Goal: Find specific page/section: Find specific page/section

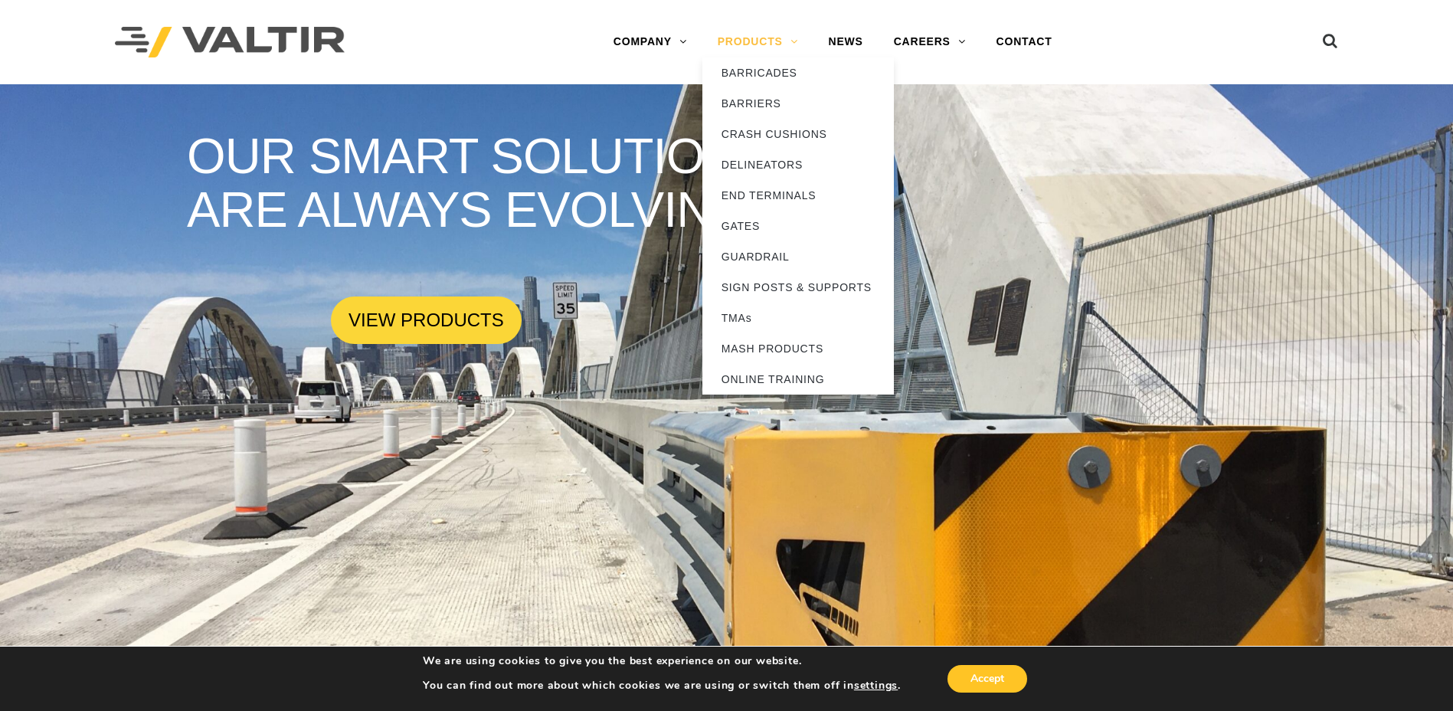
click at [751, 42] on link "PRODUCTS" at bounding box center [757, 42] width 111 height 31
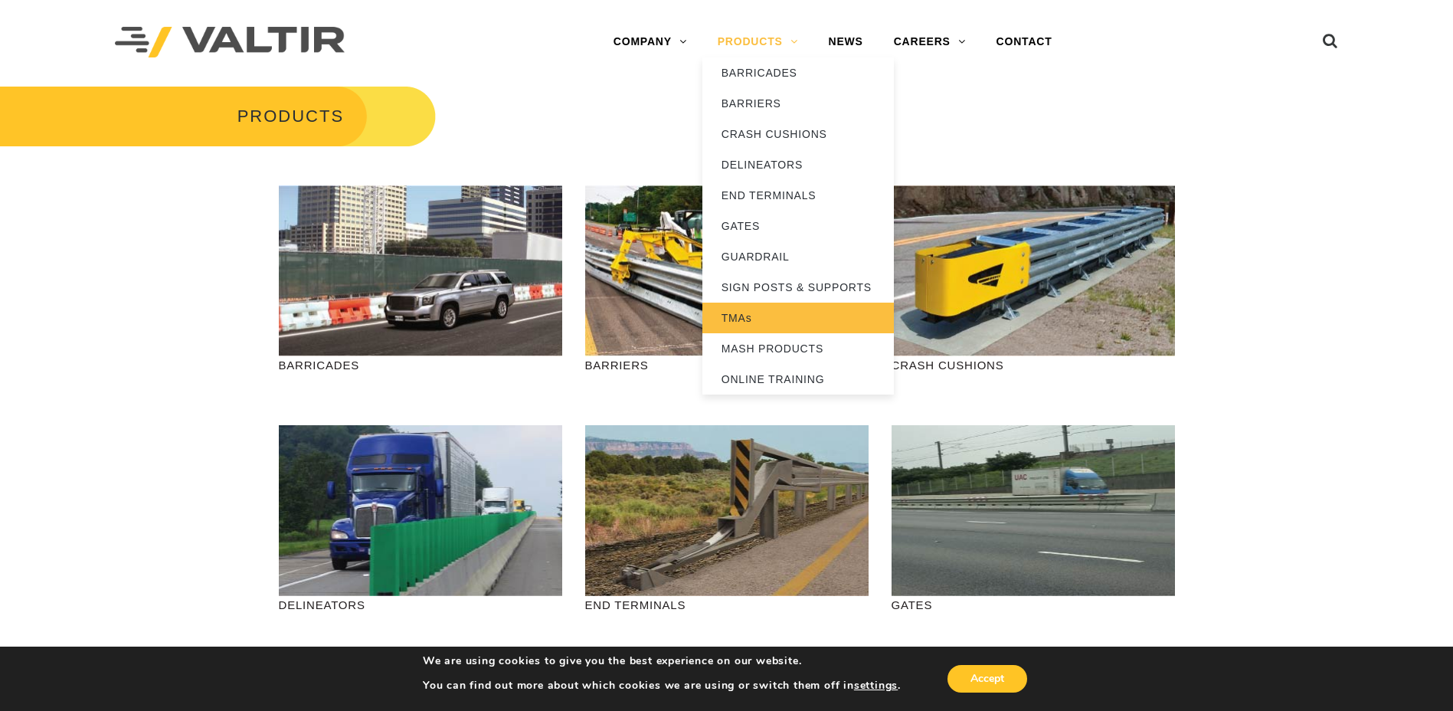
click at [746, 323] on link "TMAs" at bounding box center [798, 318] width 192 height 31
